Goal: Task Accomplishment & Management: Use online tool/utility

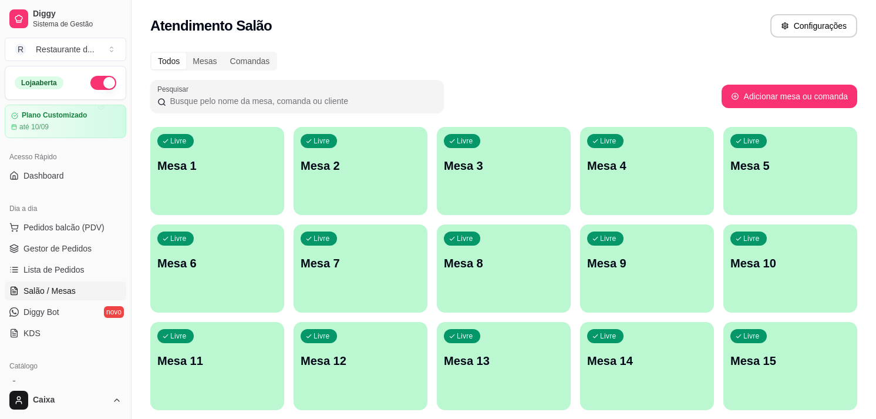
scroll to position [18, 0]
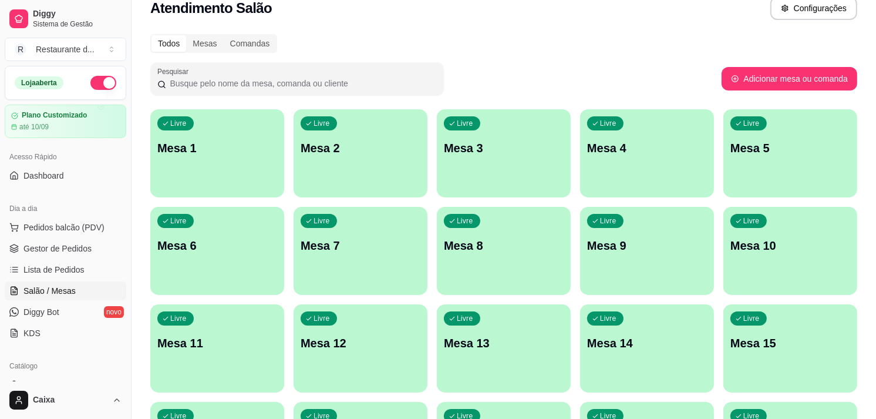
click at [120, 373] on div "Catálogo Produtos Complementos" at bounding box center [65, 386] width 131 height 68
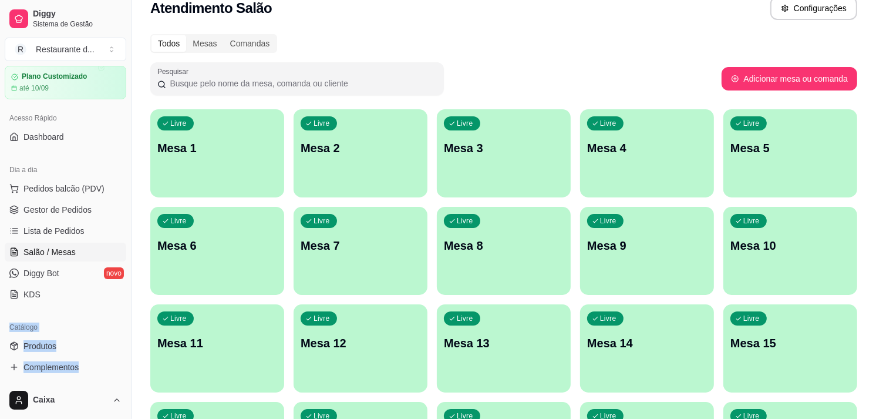
click at [120, 373] on div "Catálogo Produtos Complementos" at bounding box center [65, 347] width 131 height 68
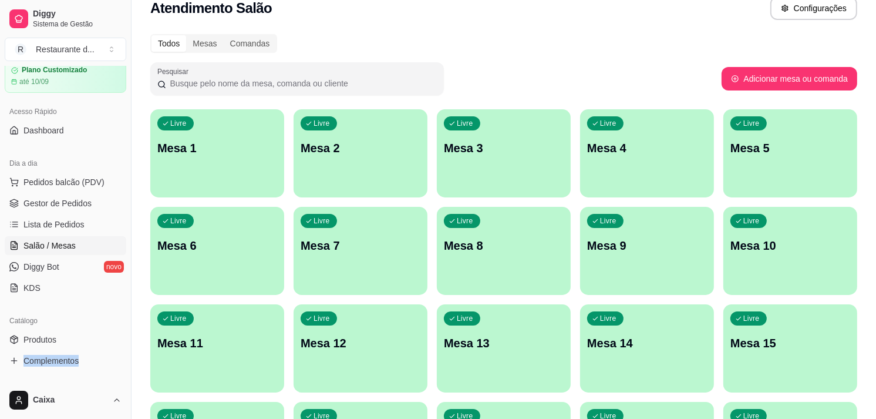
click at [119, 373] on div "Catálogo Produtos Complementos" at bounding box center [65, 341] width 131 height 68
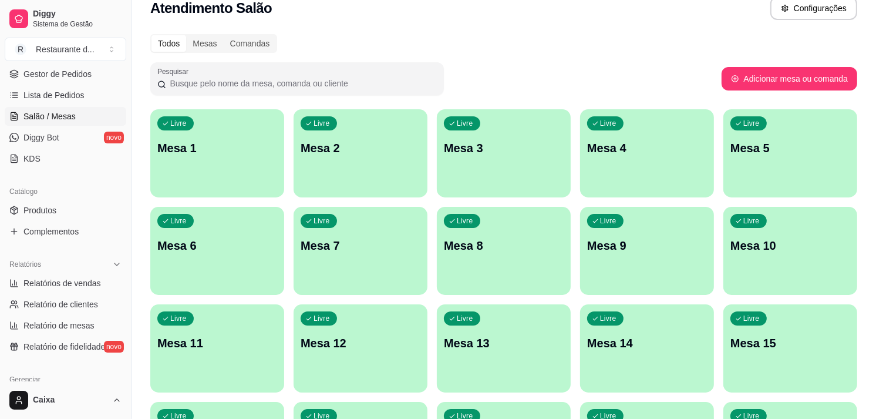
scroll to position [176, 0]
click at [97, 280] on span "Relatórios de vendas" at bounding box center [62, 281] width 78 height 12
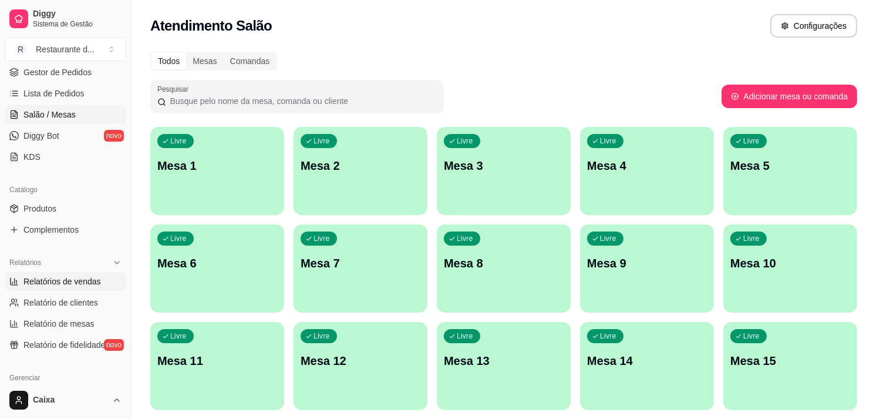
select select "ALL"
select select "0"
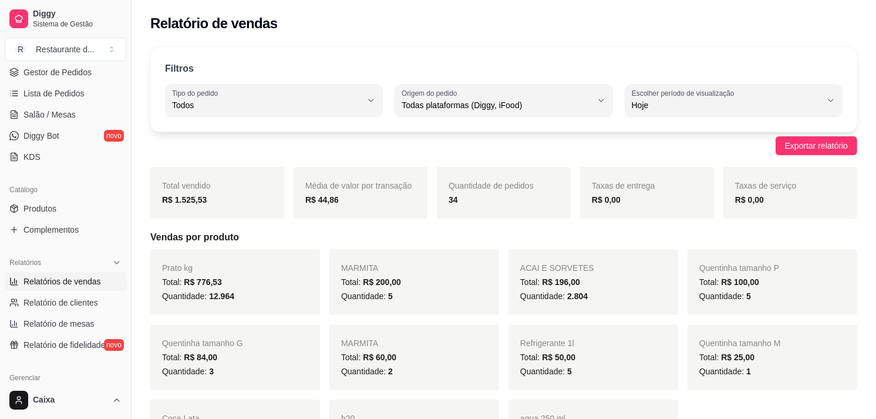
click at [499, 314] on div "Prato kg Total: R$ 776,53 Quantidade: 12.964 MARMITA Total: R$ 200,00 Quantidad…" at bounding box center [503, 357] width 707 height 216
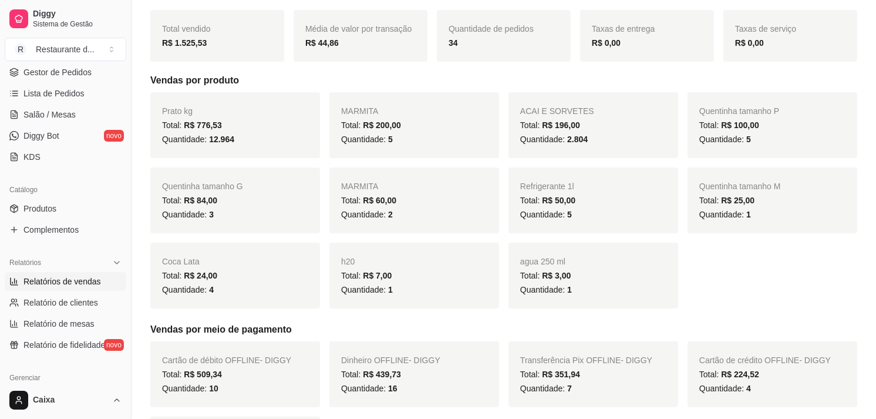
scroll to position [156, 0]
drag, startPoint x: 499, startPoint y: 314, endPoint x: 464, endPoint y: 338, distance: 42.5
